Goal: Task Accomplishment & Management: Use online tool/utility

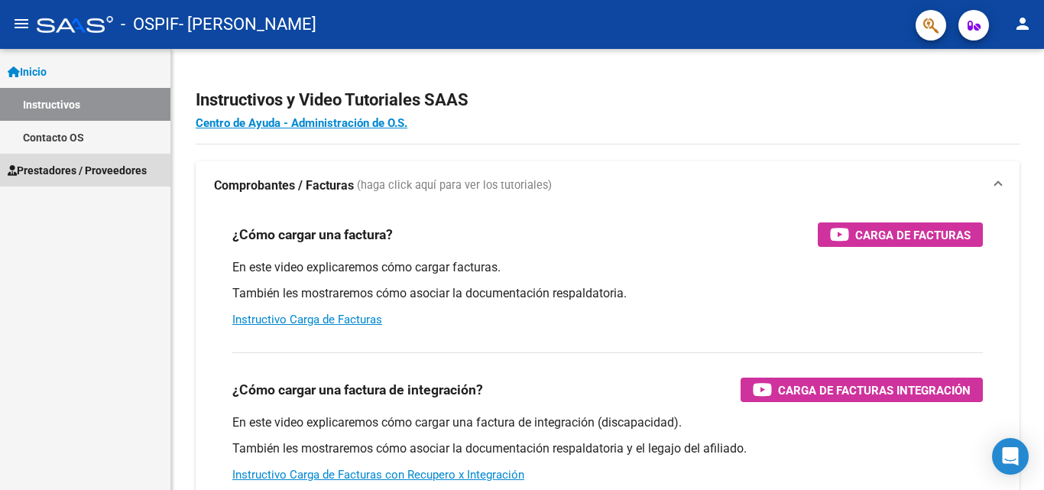
click at [53, 169] on span "Prestadores / Proveedores" at bounding box center [77, 170] width 139 height 17
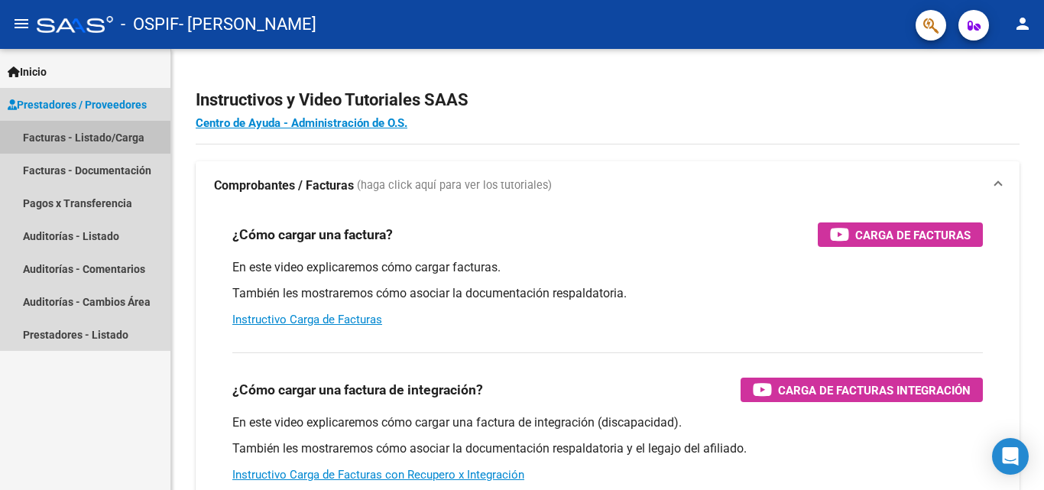
click at [63, 138] on link "Facturas - Listado/Carga" at bounding box center [85, 137] width 170 height 33
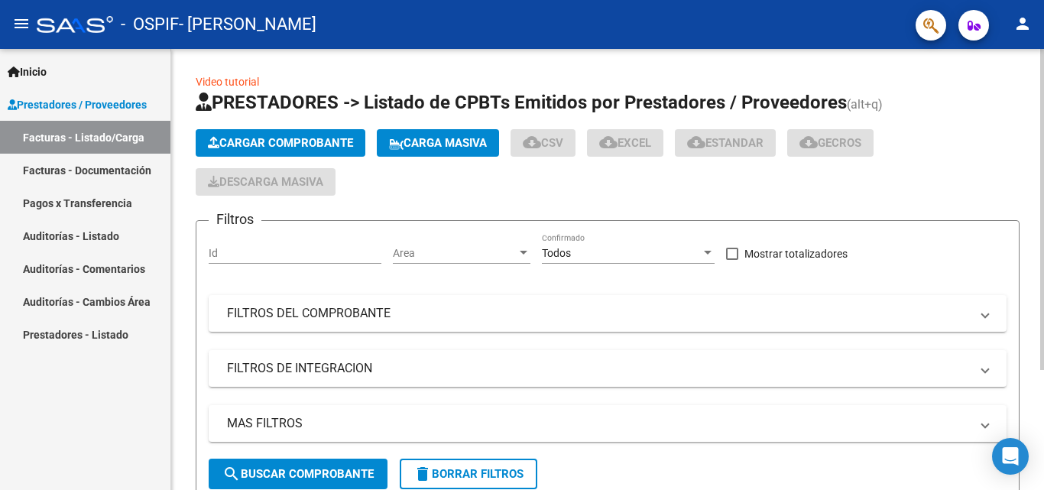
click at [280, 137] on span "Cargar Comprobante" at bounding box center [280, 143] width 145 height 14
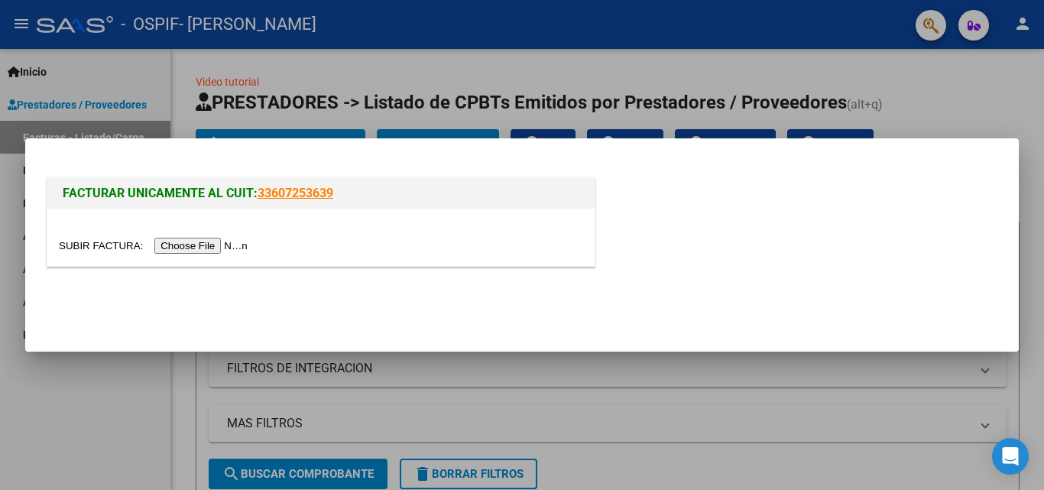
click at [198, 244] on input "file" at bounding box center [155, 246] width 193 height 16
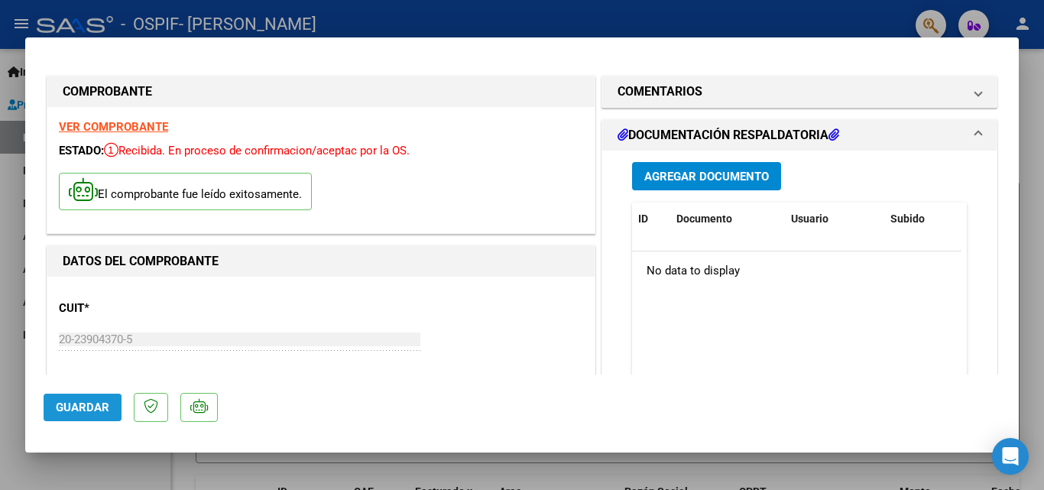
click at [68, 410] on span "Guardar" at bounding box center [82, 407] width 53 height 14
click at [59, 476] on div at bounding box center [522, 245] width 1044 height 490
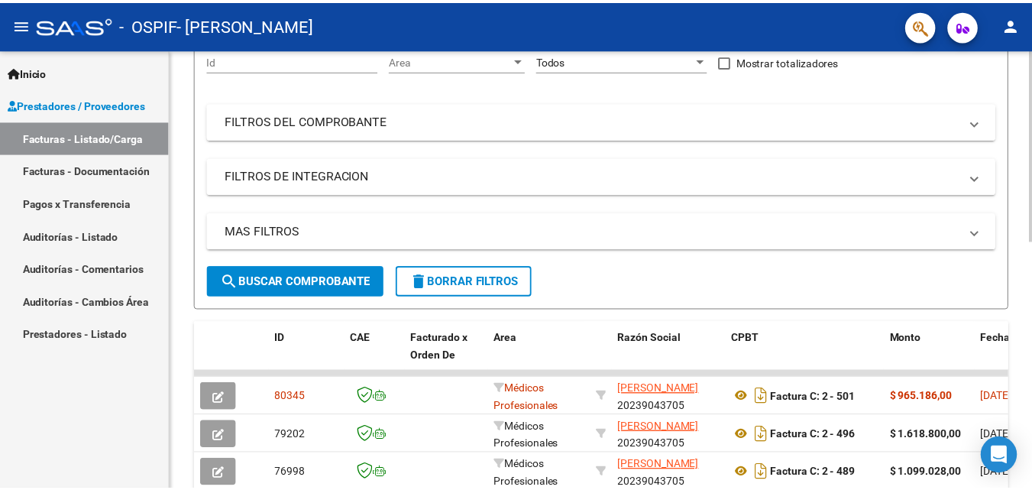
scroll to position [229, 0]
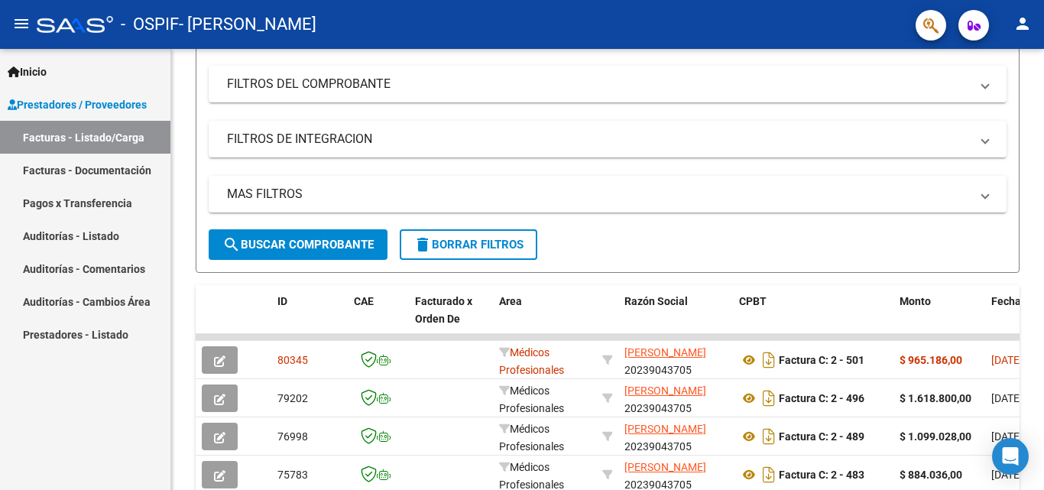
click at [1022, 23] on mat-icon "person" at bounding box center [1022, 24] width 18 height 18
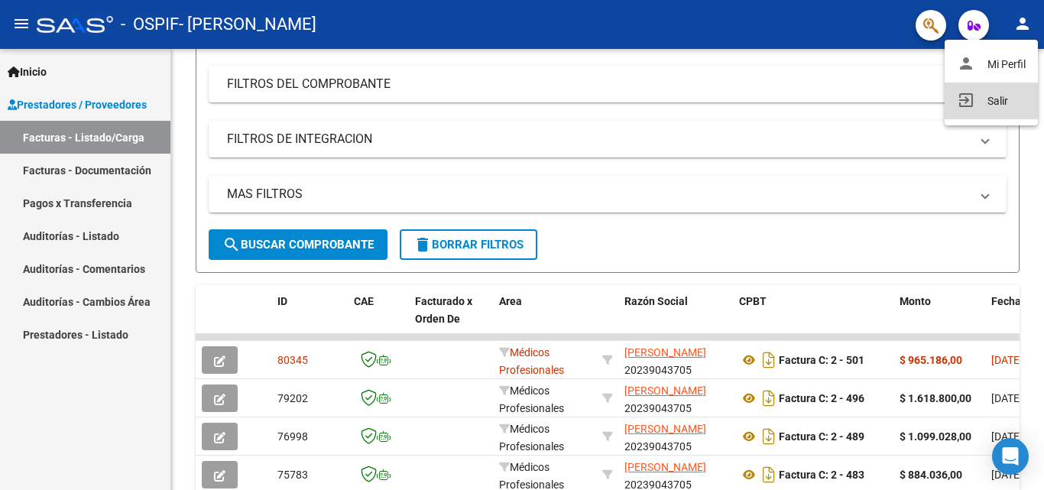
click at [1000, 101] on button "exit_to_app Salir" at bounding box center [990, 101] width 93 height 37
